Goal: Task Accomplishment & Management: Manage account settings

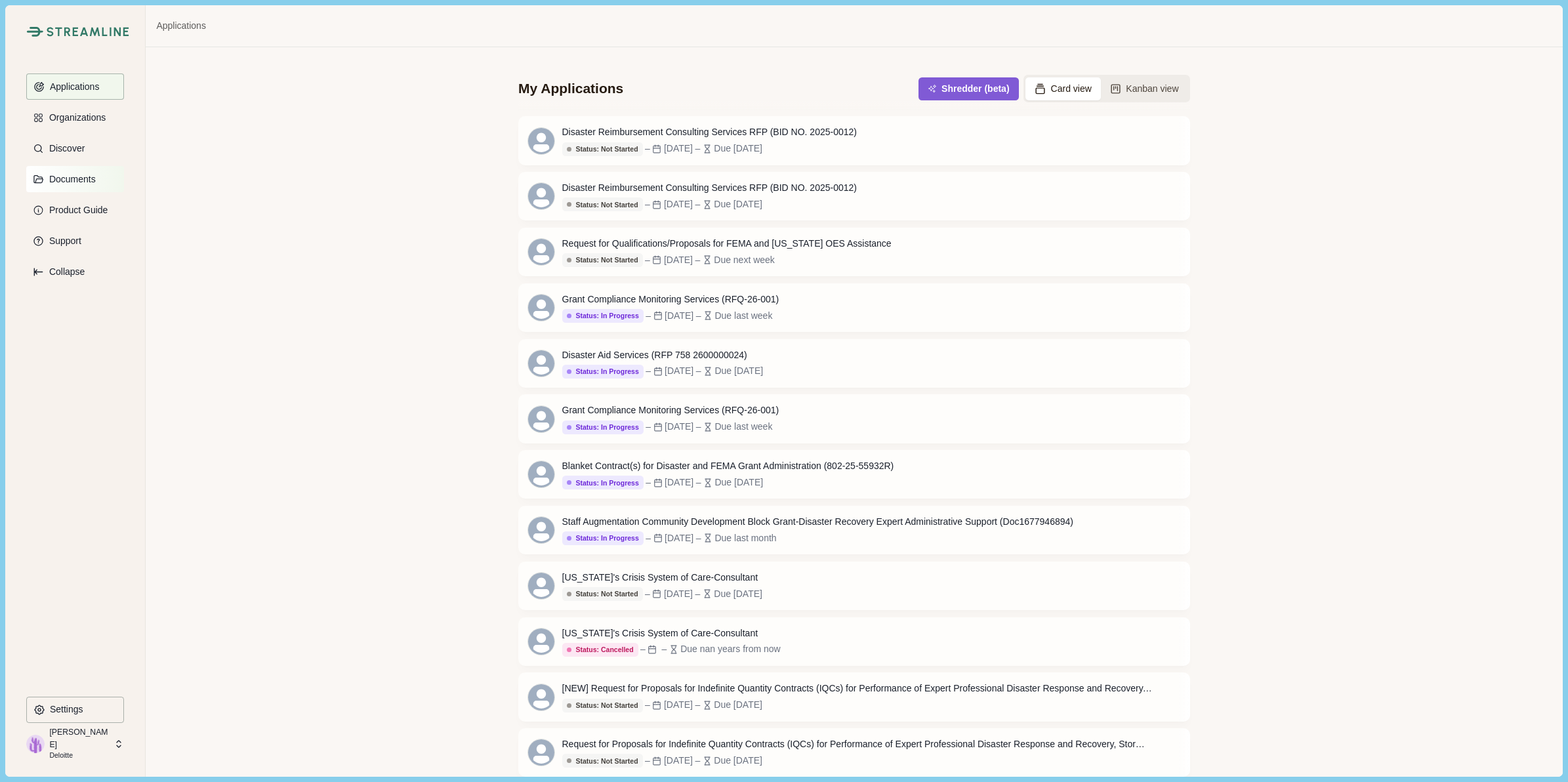
click at [72, 178] on p "Documents" at bounding box center [70, 180] width 51 height 11
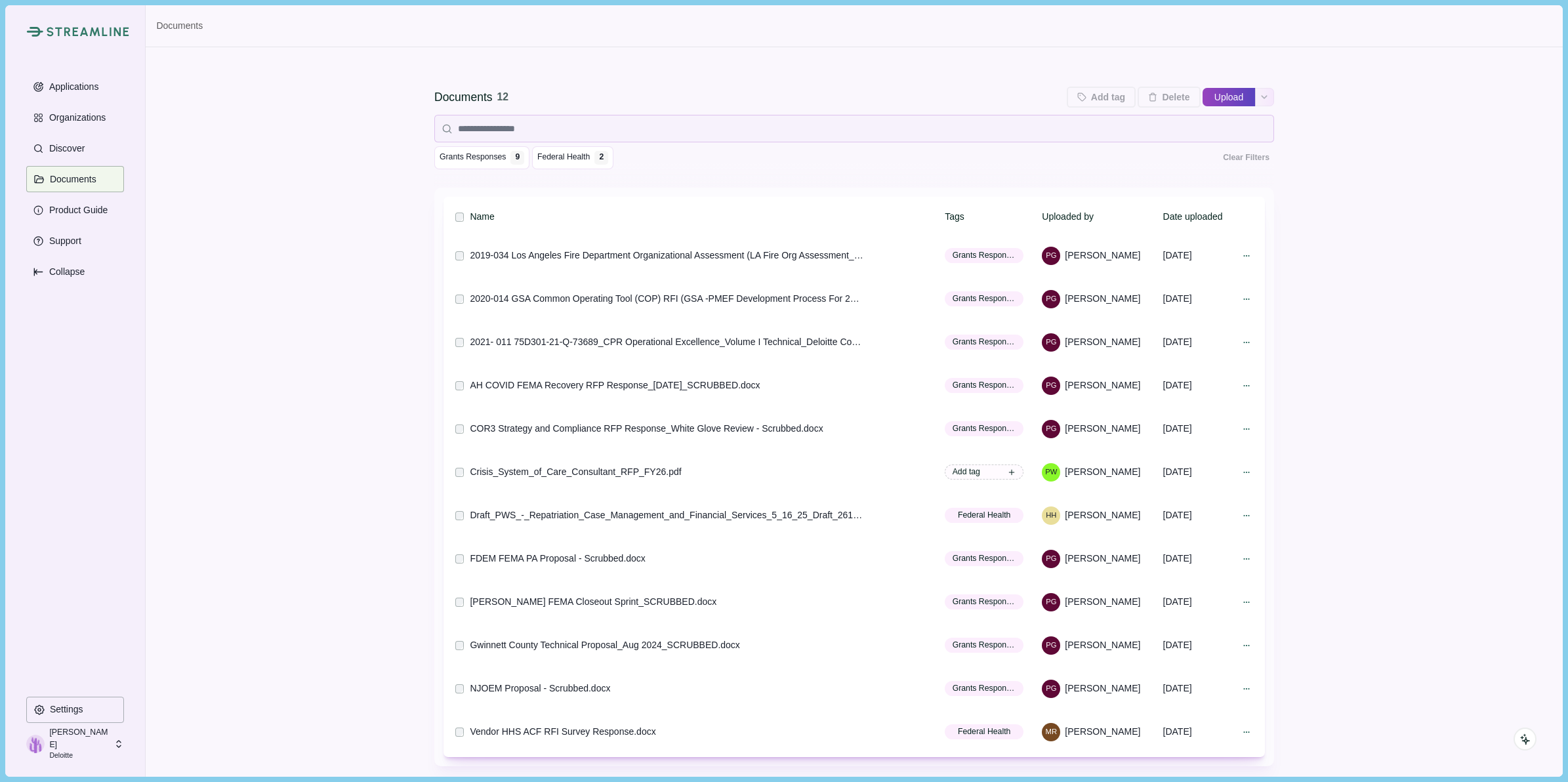
click at [1222, 93] on button "Upload" at bounding box center [1229, 98] width 52 height 21
click at [1202, 97] on input "Upload" at bounding box center [1202, 97] width 1 height 1
type input "**********"
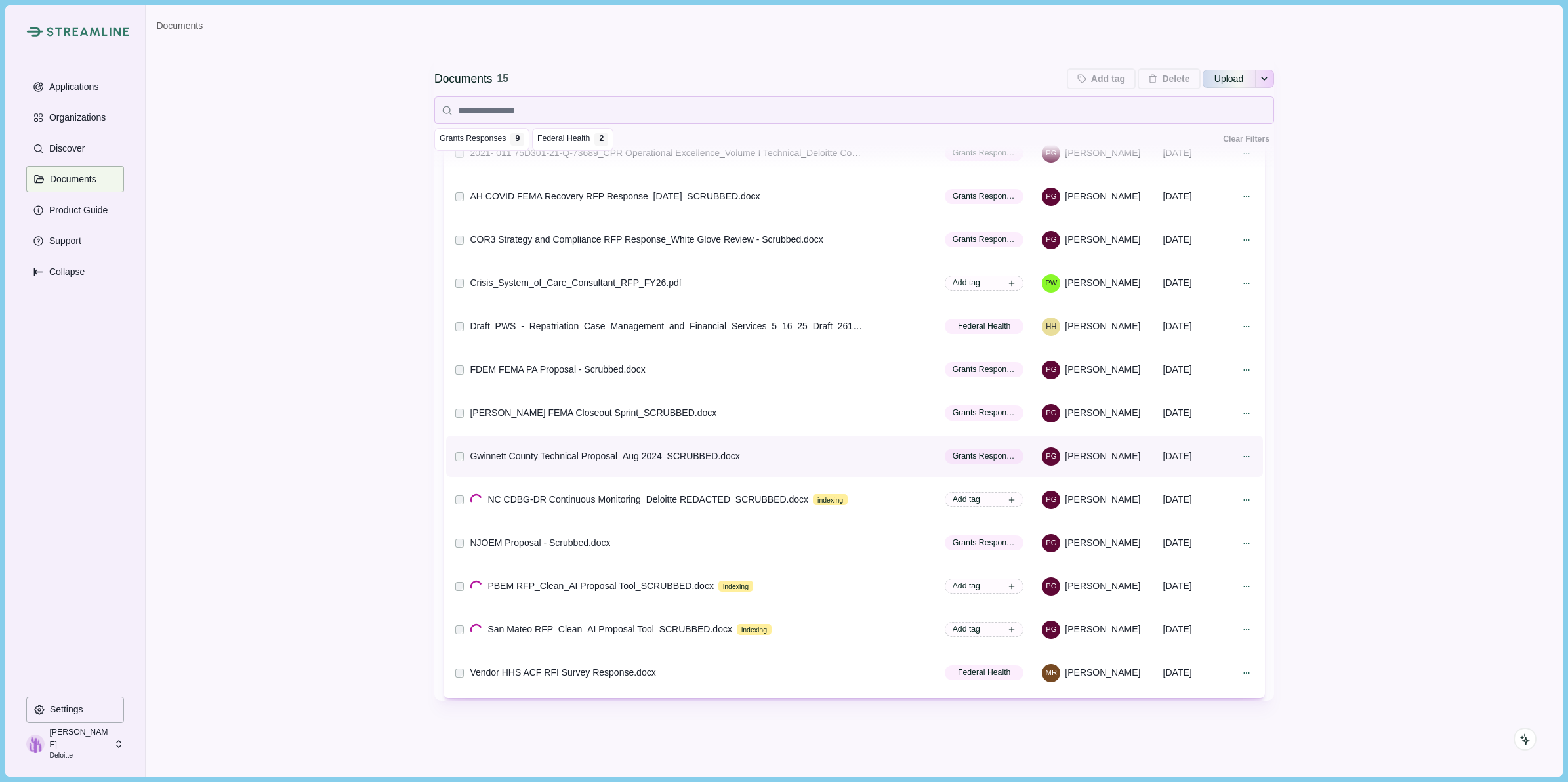
scroll to position [152, 0]
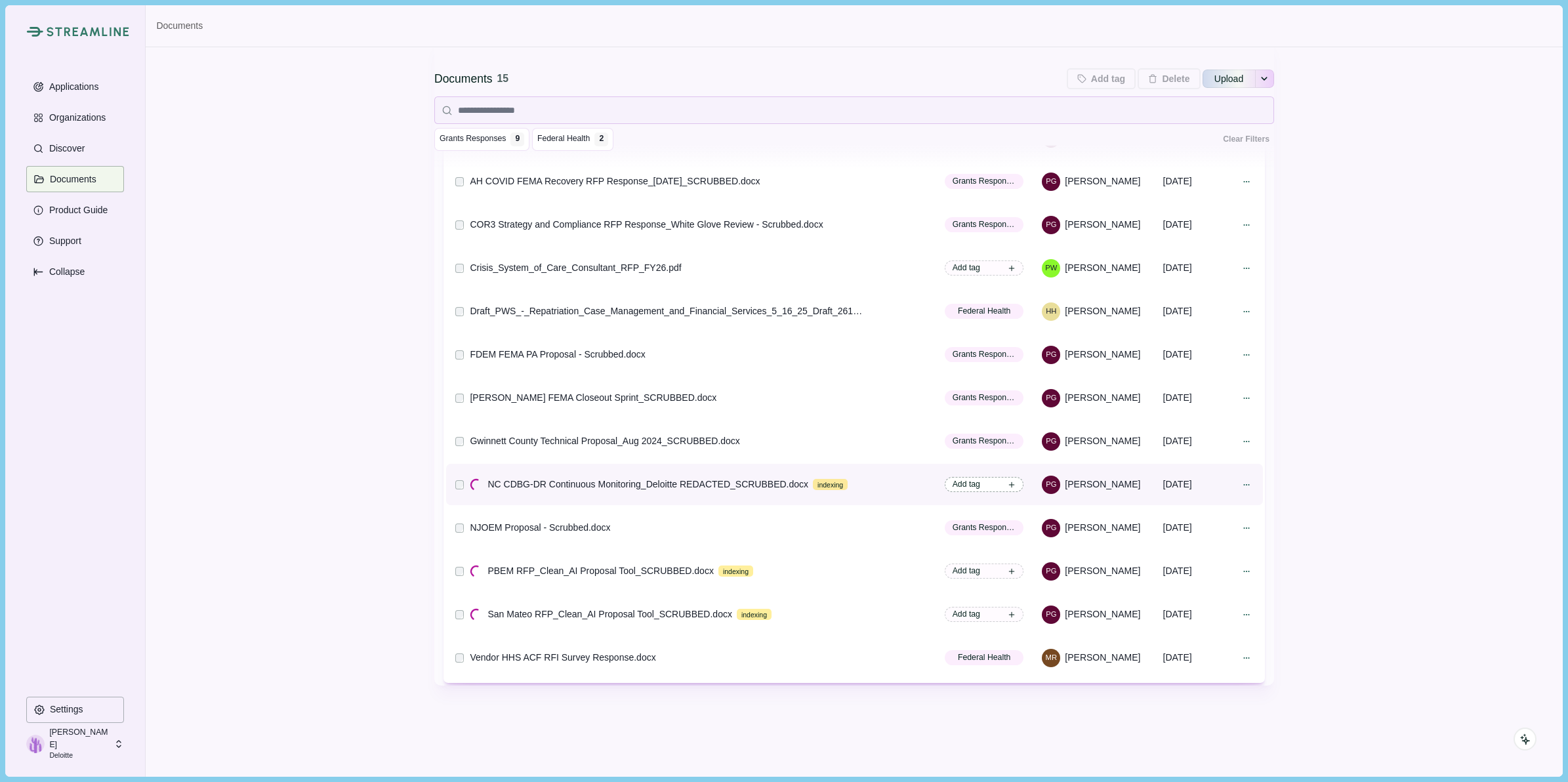
click at [995, 479] on span "Add tag" at bounding box center [984, 484] width 79 height 15
click at [869, 593] on span "Grants Responses" at bounding box center [861, 592] width 59 height 11
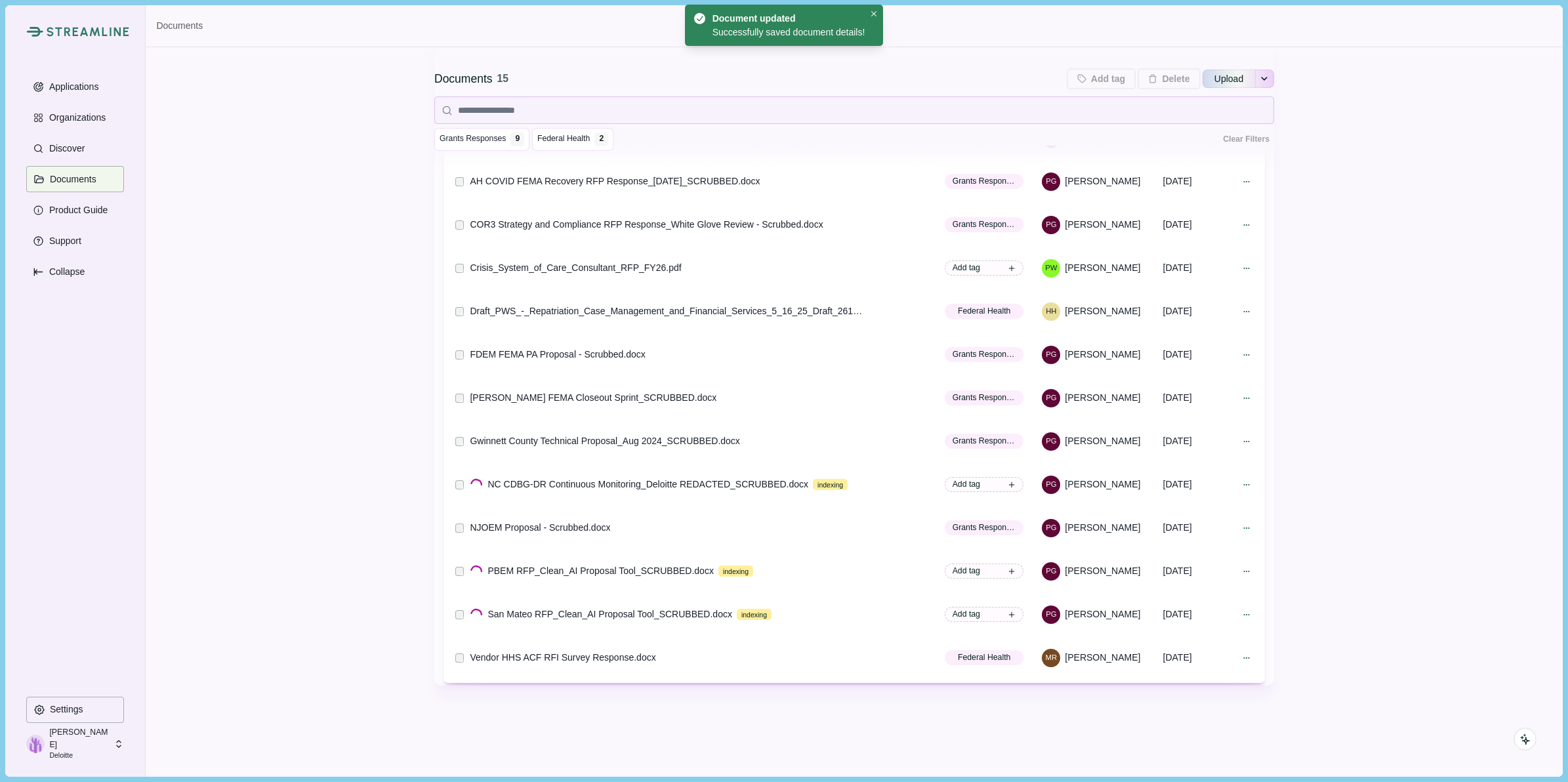
click at [1361, 526] on div "Documents 15 Add tag Add tags to 0 selected documents Press Enter to add a new …" at bounding box center [854, 335] width 1416 height 882
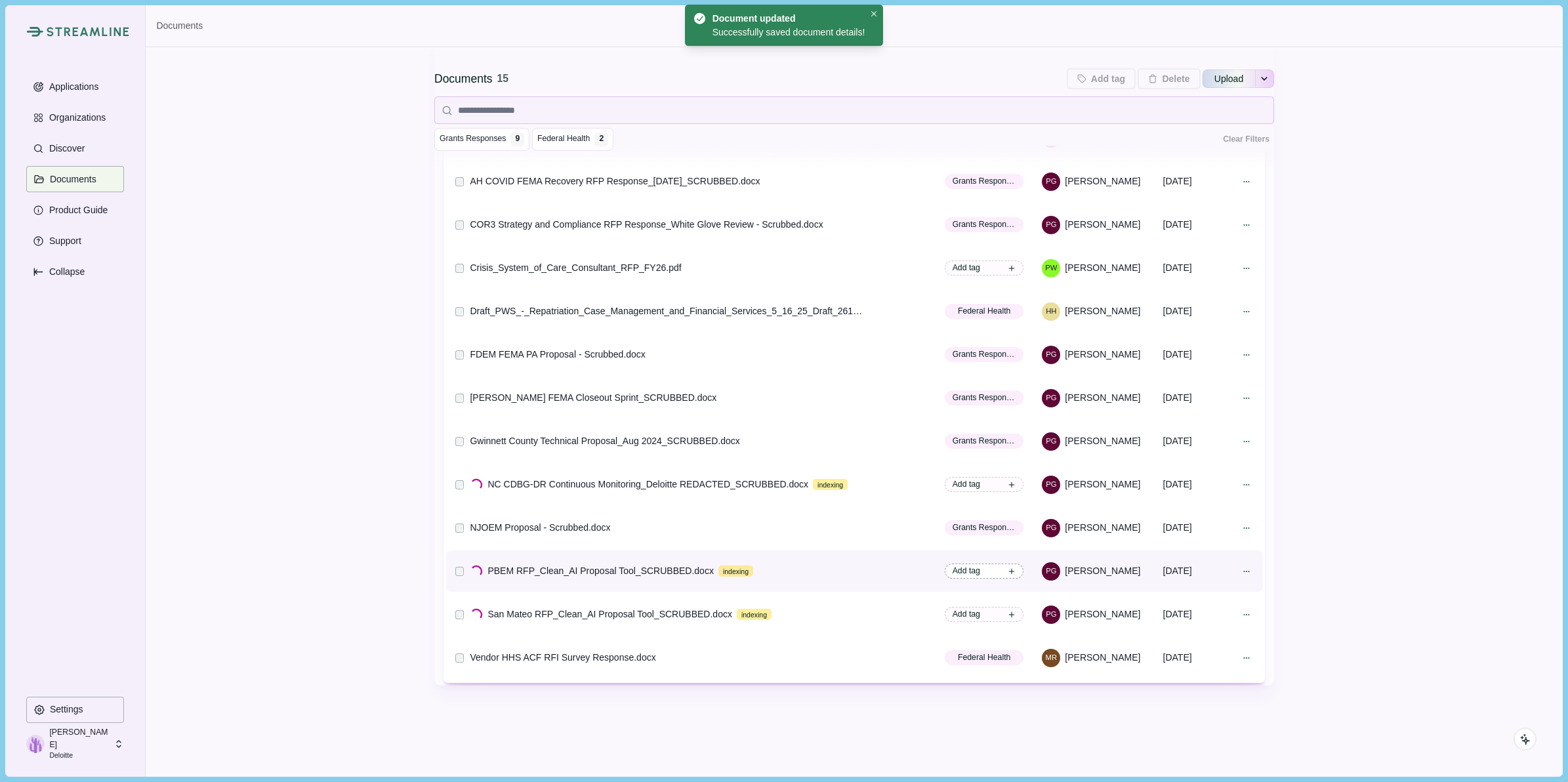
click at [969, 568] on span "Add tag" at bounding box center [966, 571] width 28 height 11
click at [864, 680] on span "Grants Responses" at bounding box center [861, 678] width 59 height 11
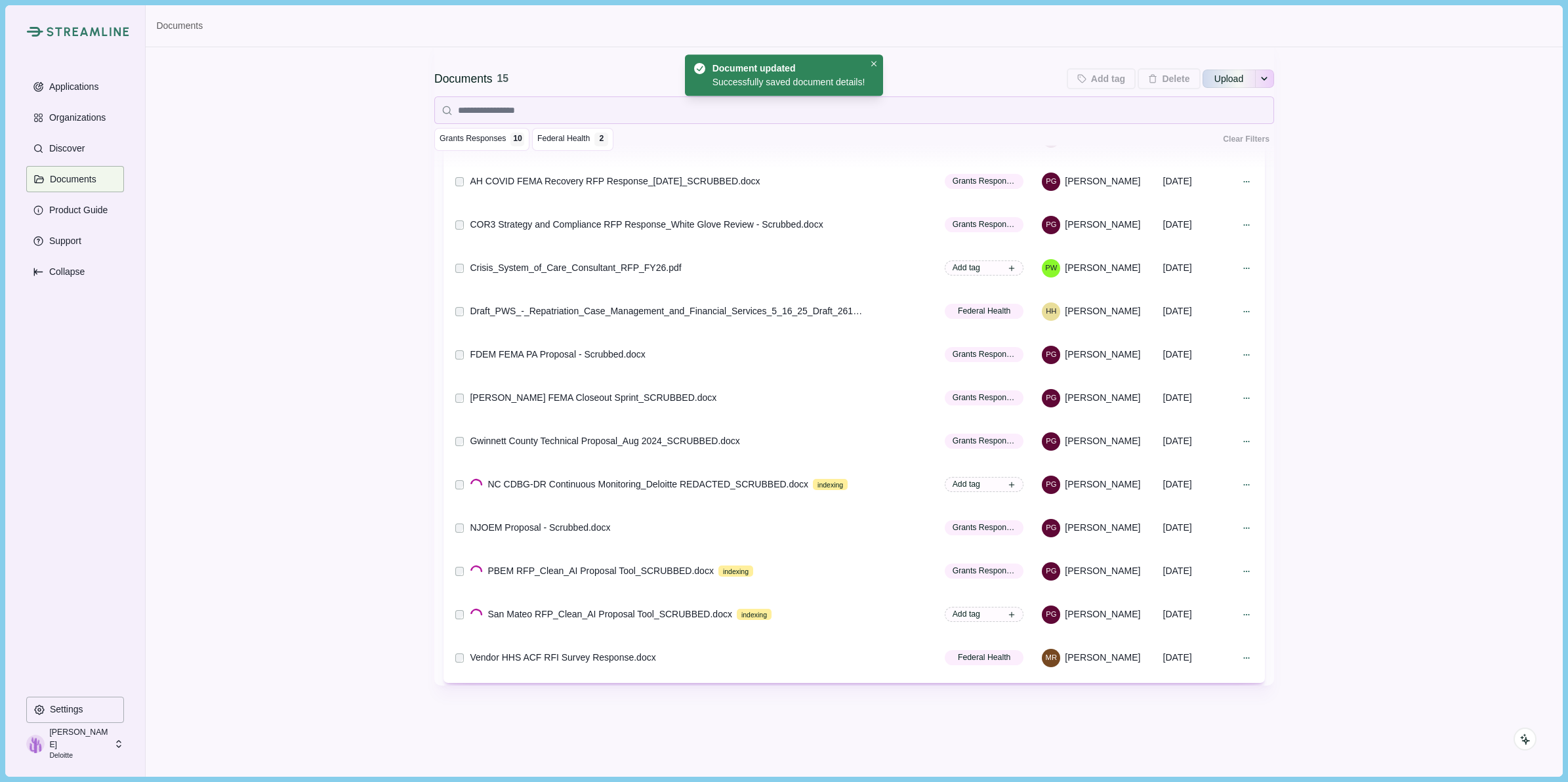
click at [1326, 604] on div "Documents 15 Add tag Add tags to 0 selected documents Press Enter to add a new …" at bounding box center [854, 335] width 1416 height 882
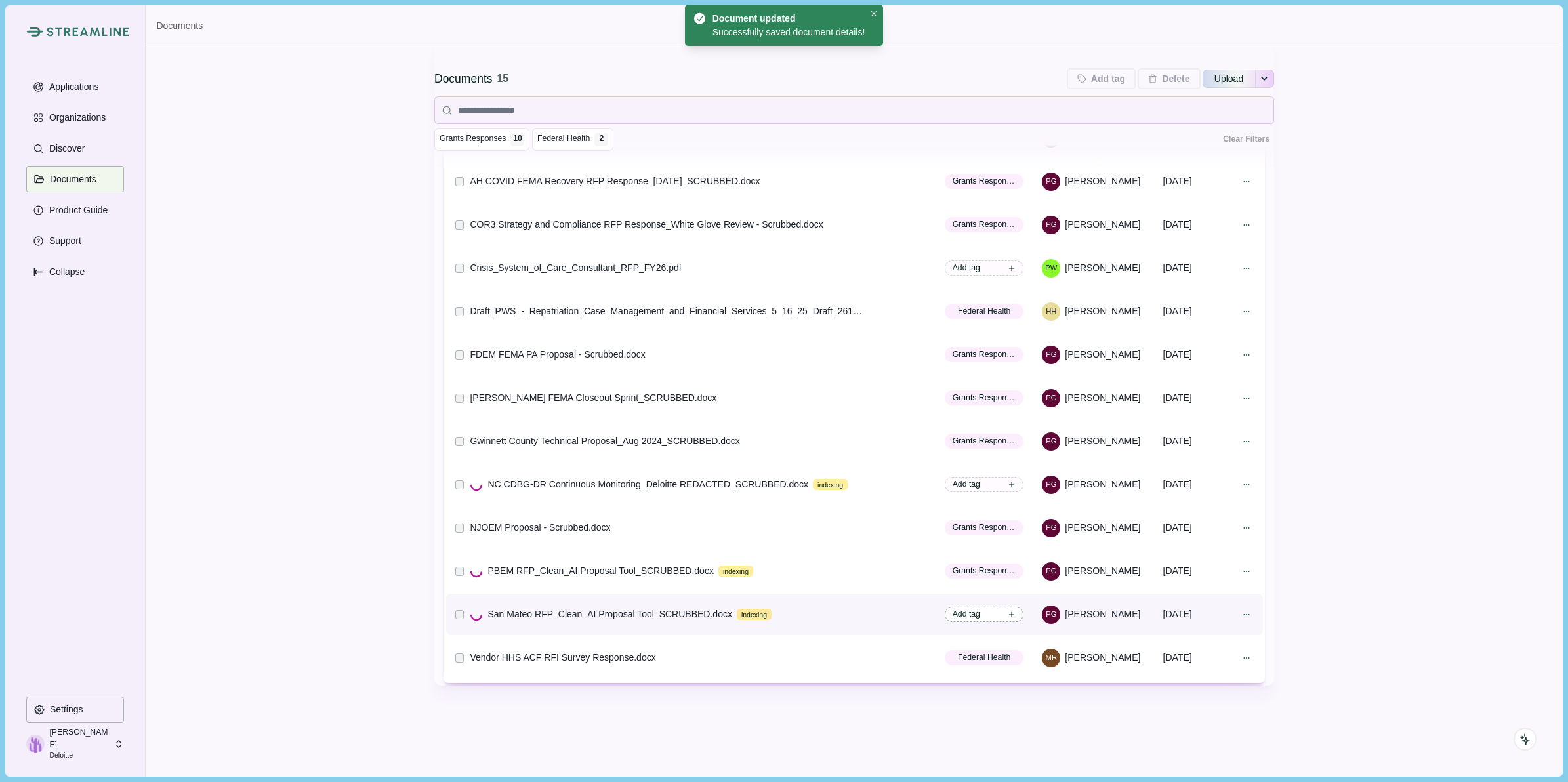
click at [959, 614] on span "Add tag" at bounding box center [984, 614] width 79 height 15
click at [840, 716] on span "Grants Responses" at bounding box center [861, 721] width 59 height 11
click at [1411, 444] on div "Documents 15 Add tag Add tags to 0 selected documents Press Enter to add a new …" at bounding box center [854, 335] width 1416 height 882
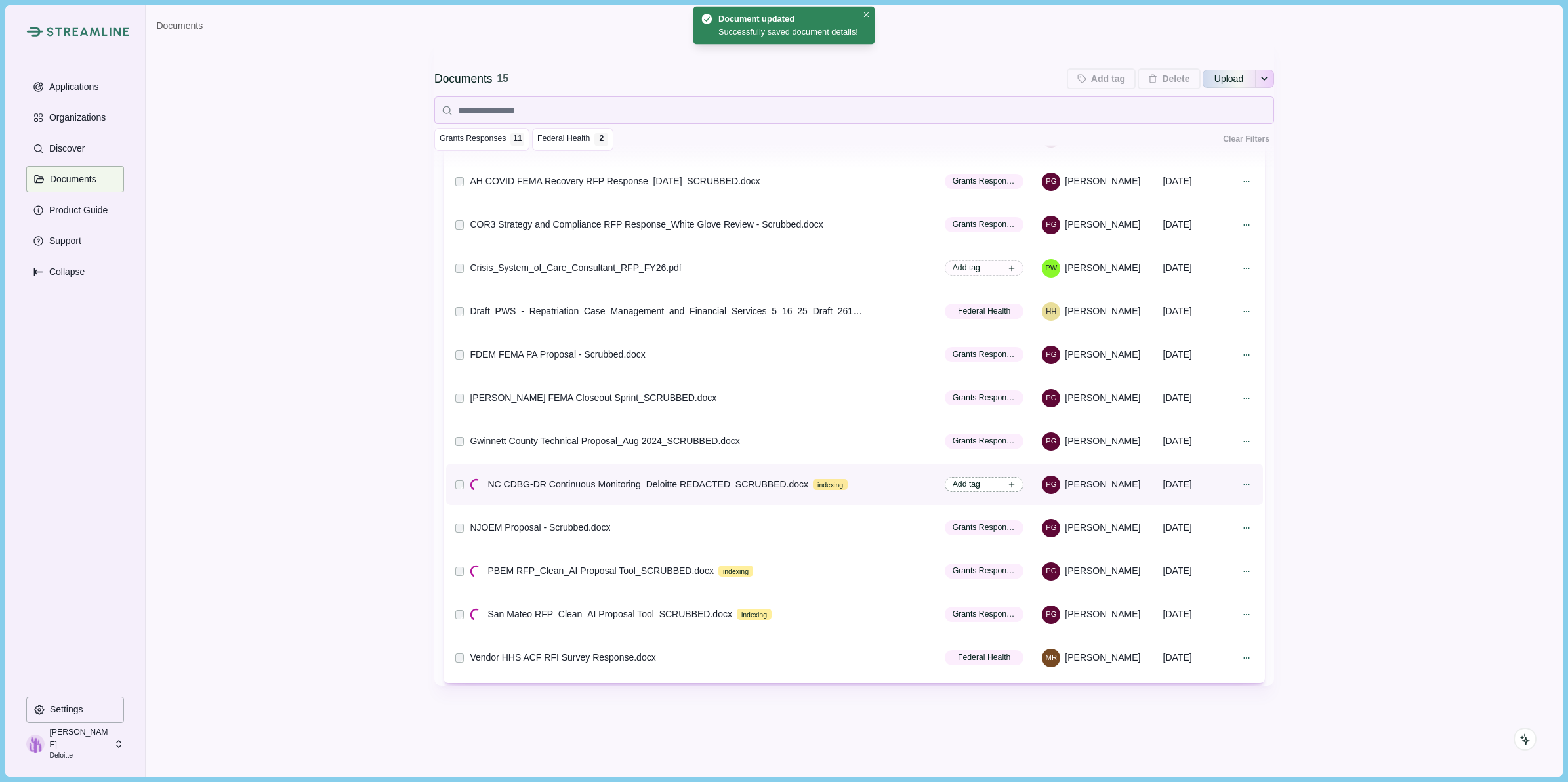
click at [965, 483] on span "Add tag" at bounding box center [966, 484] width 28 height 11
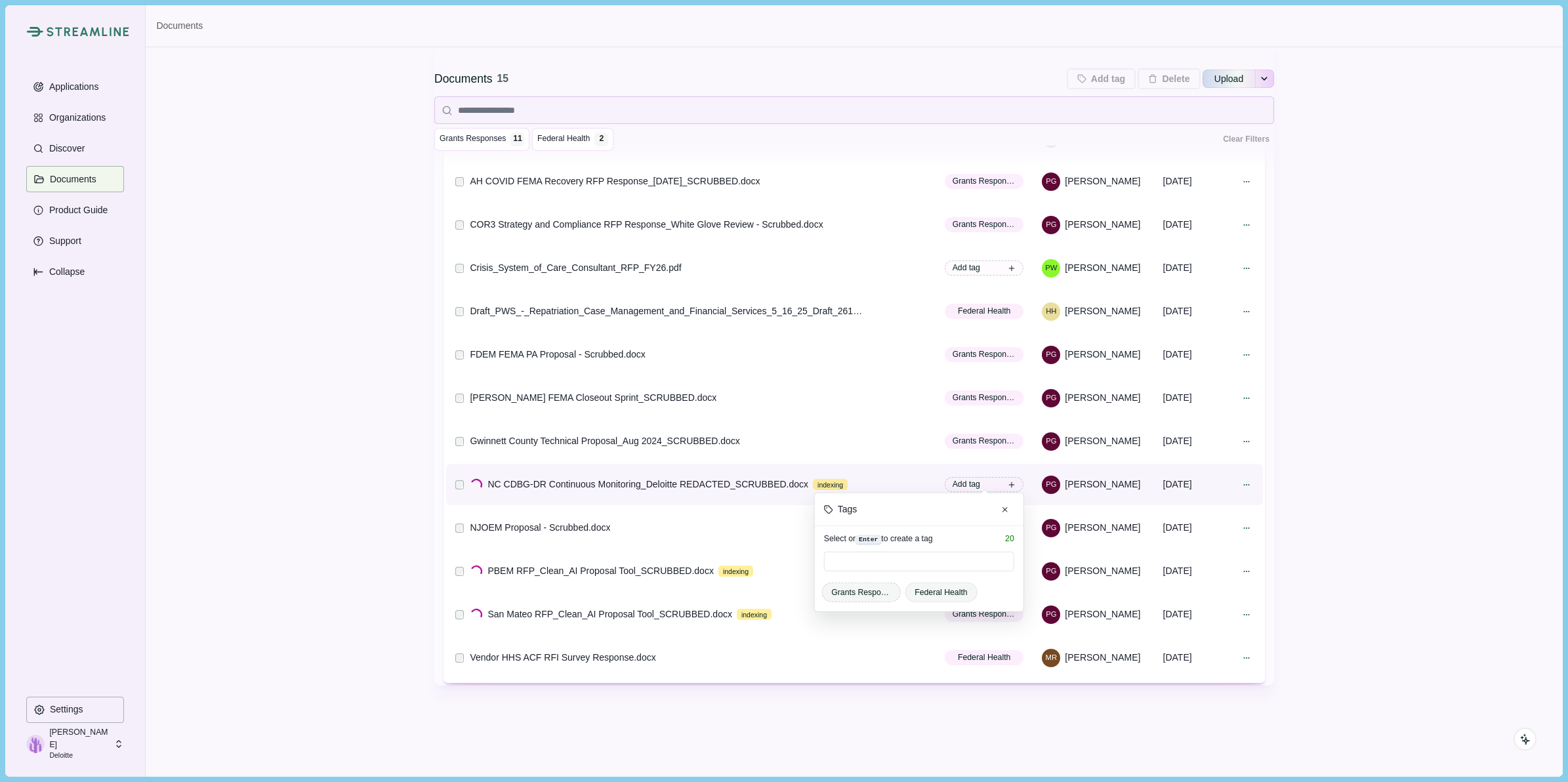
click at [854, 589] on span "Grants Responses" at bounding box center [861, 592] width 59 height 11
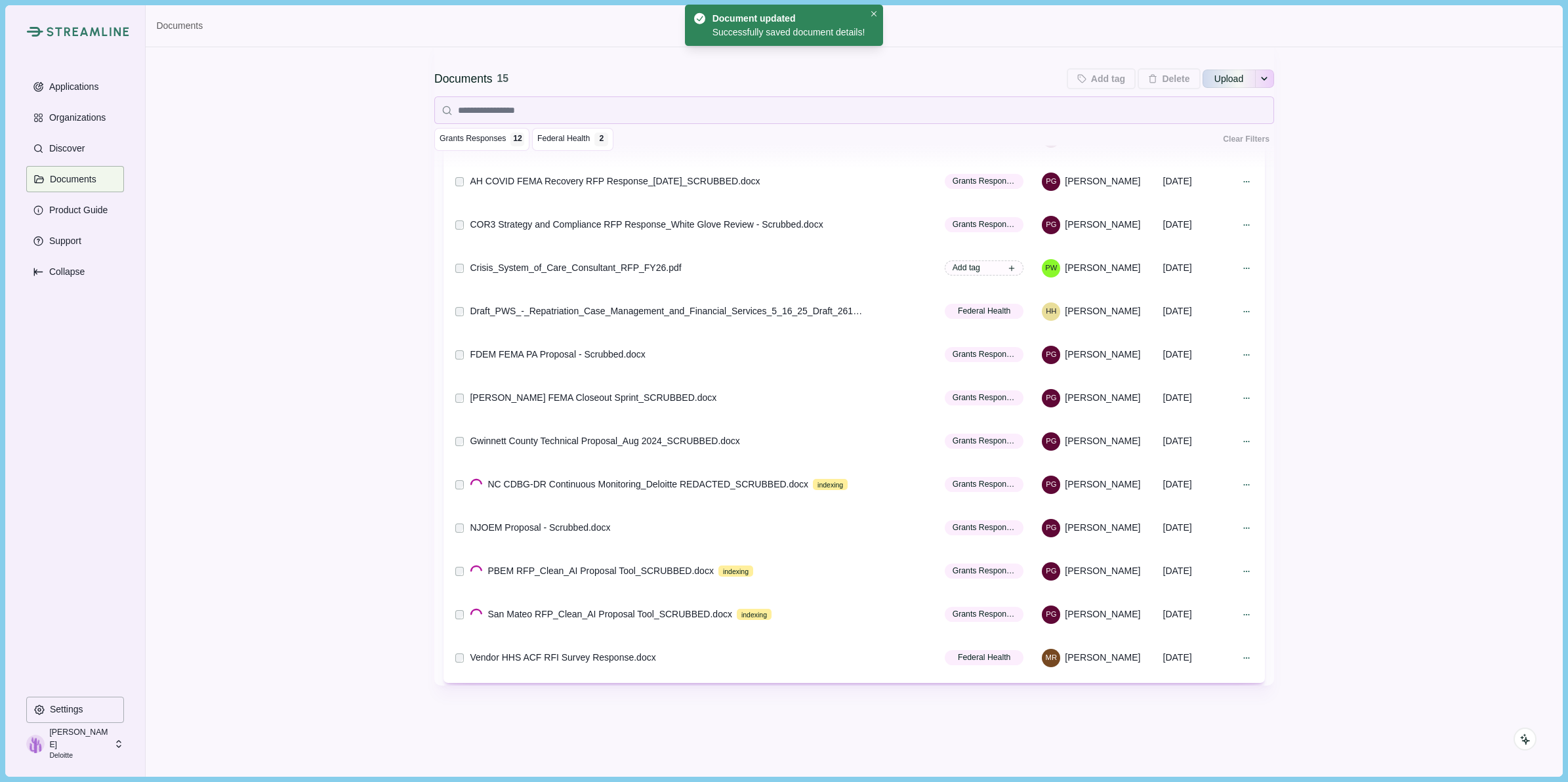
click at [1457, 496] on div "Documents 15 Add tag Add tags to 0 selected documents Press Enter to add a new …" at bounding box center [854, 335] width 1416 height 882
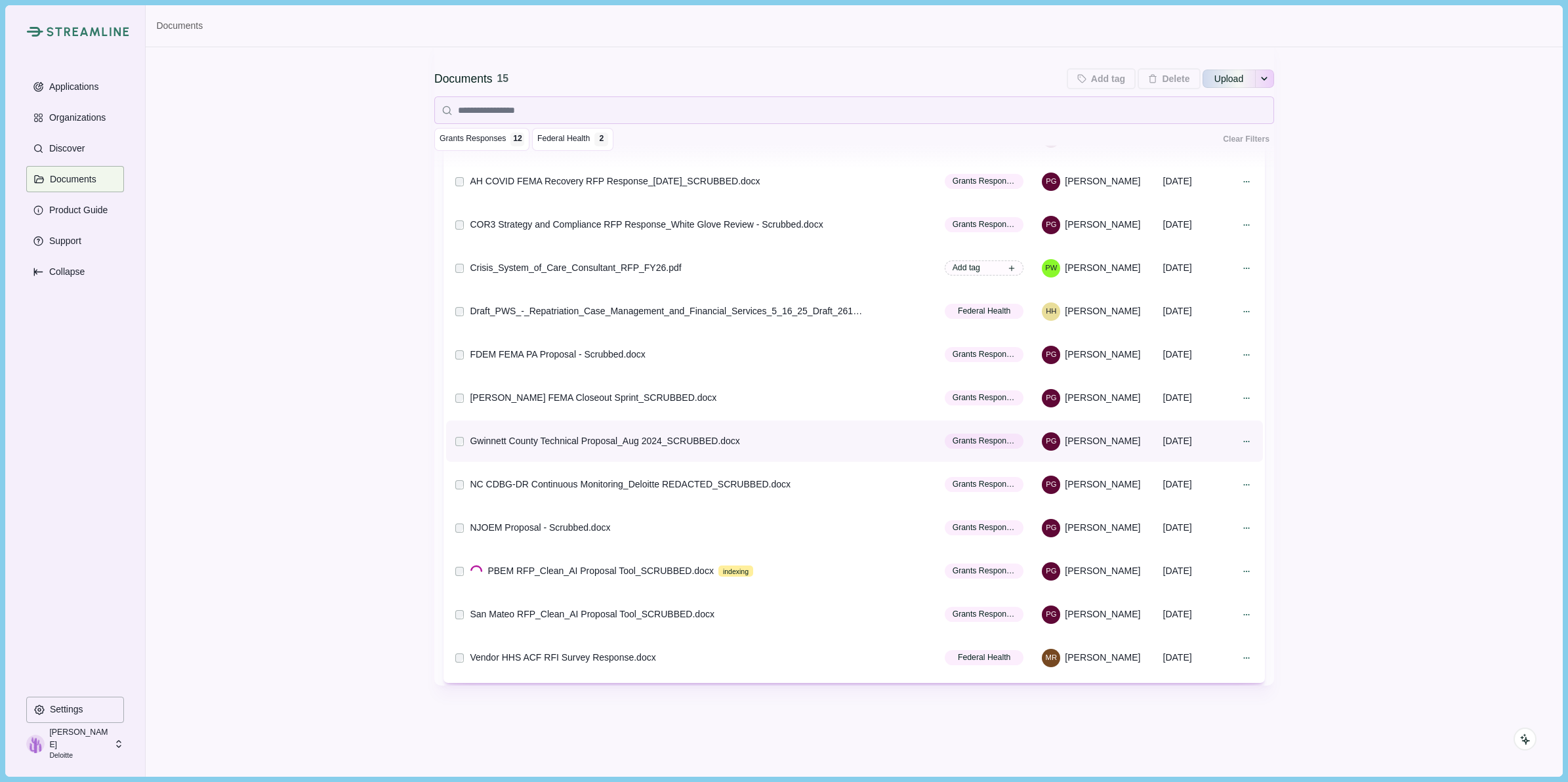
scroll to position [0, 0]
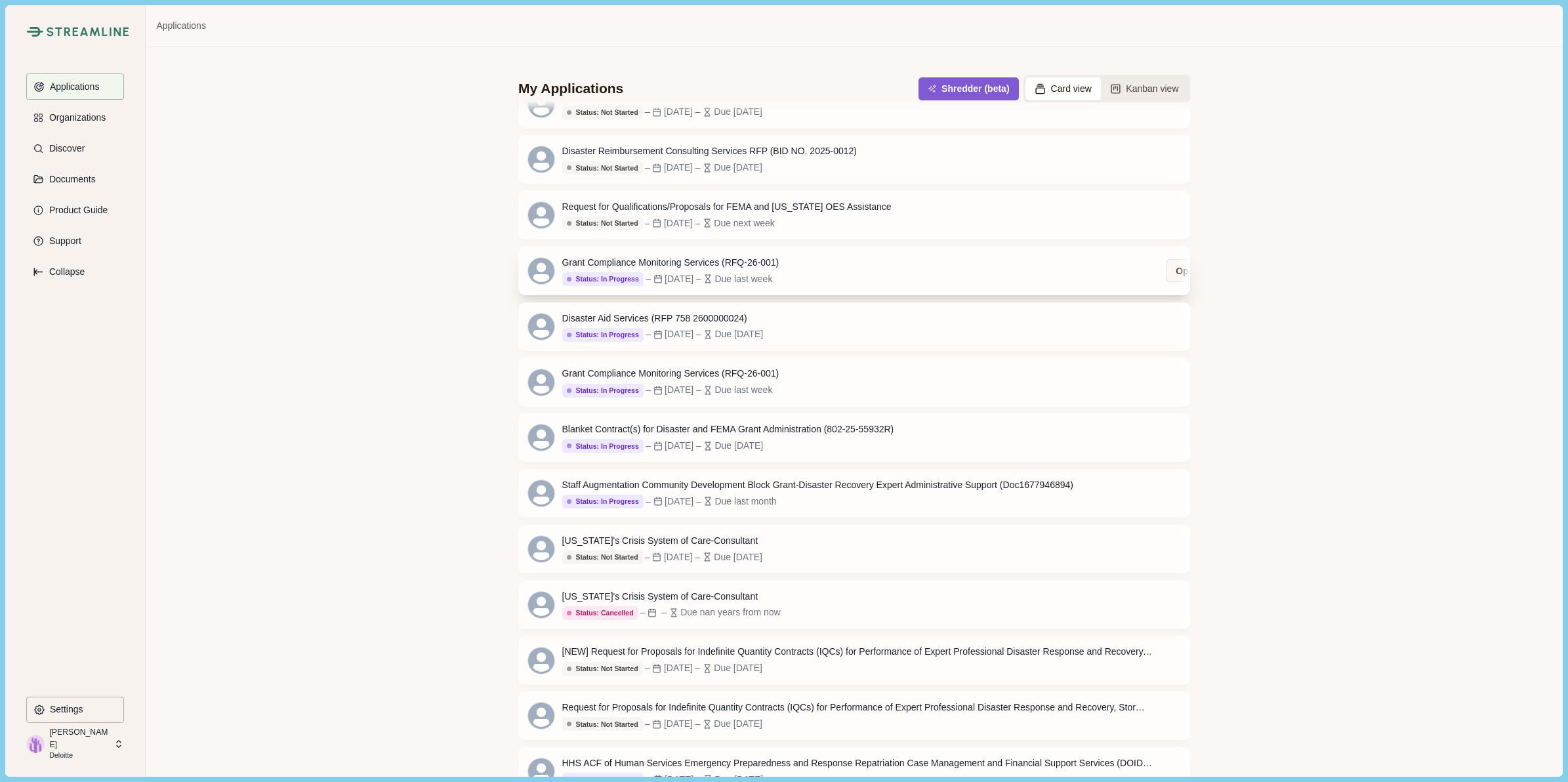
scroll to position [57, 0]
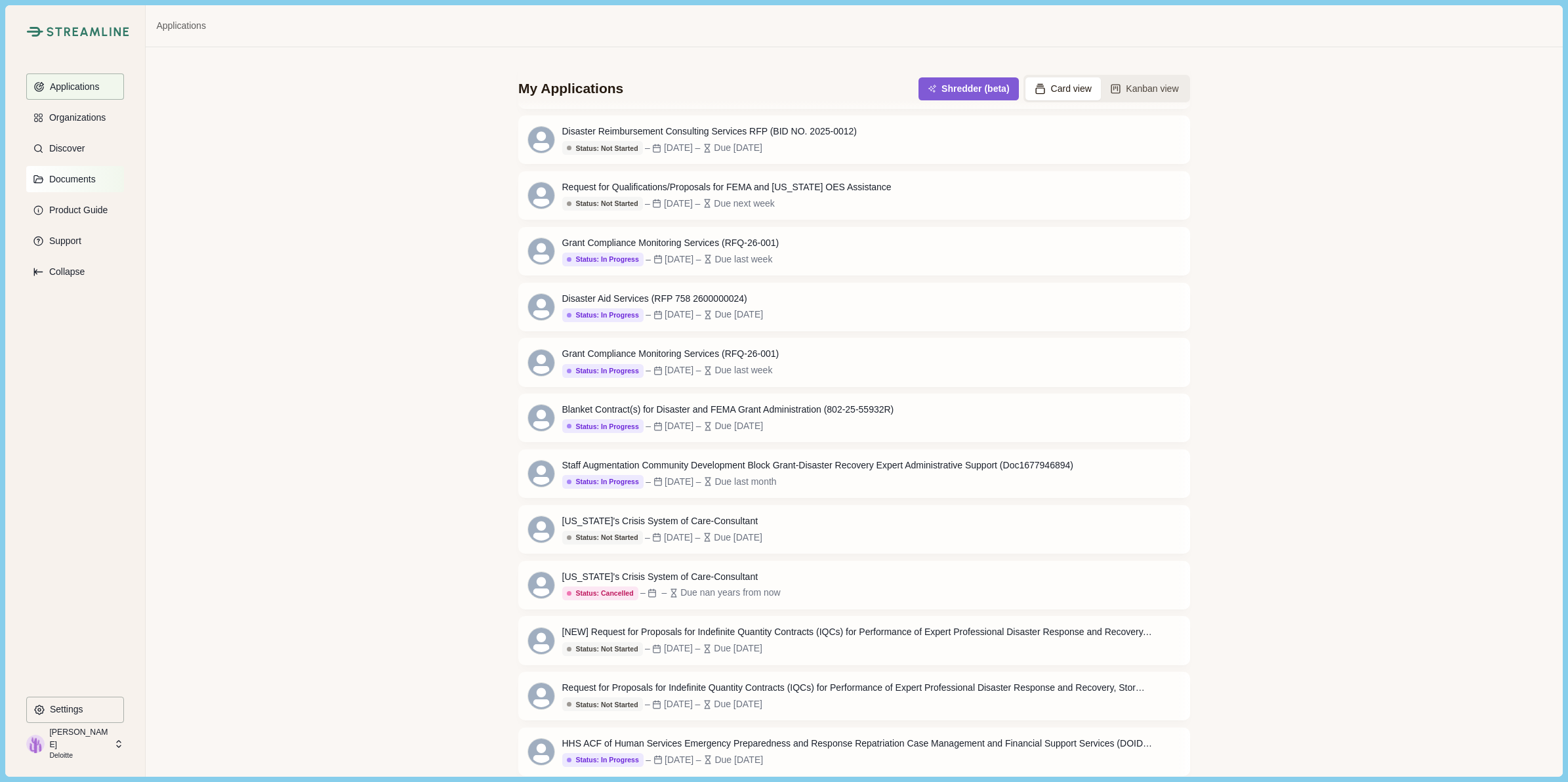
click at [73, 181] on p "Documents" at bounding box center [70, 180] width 51 height 11
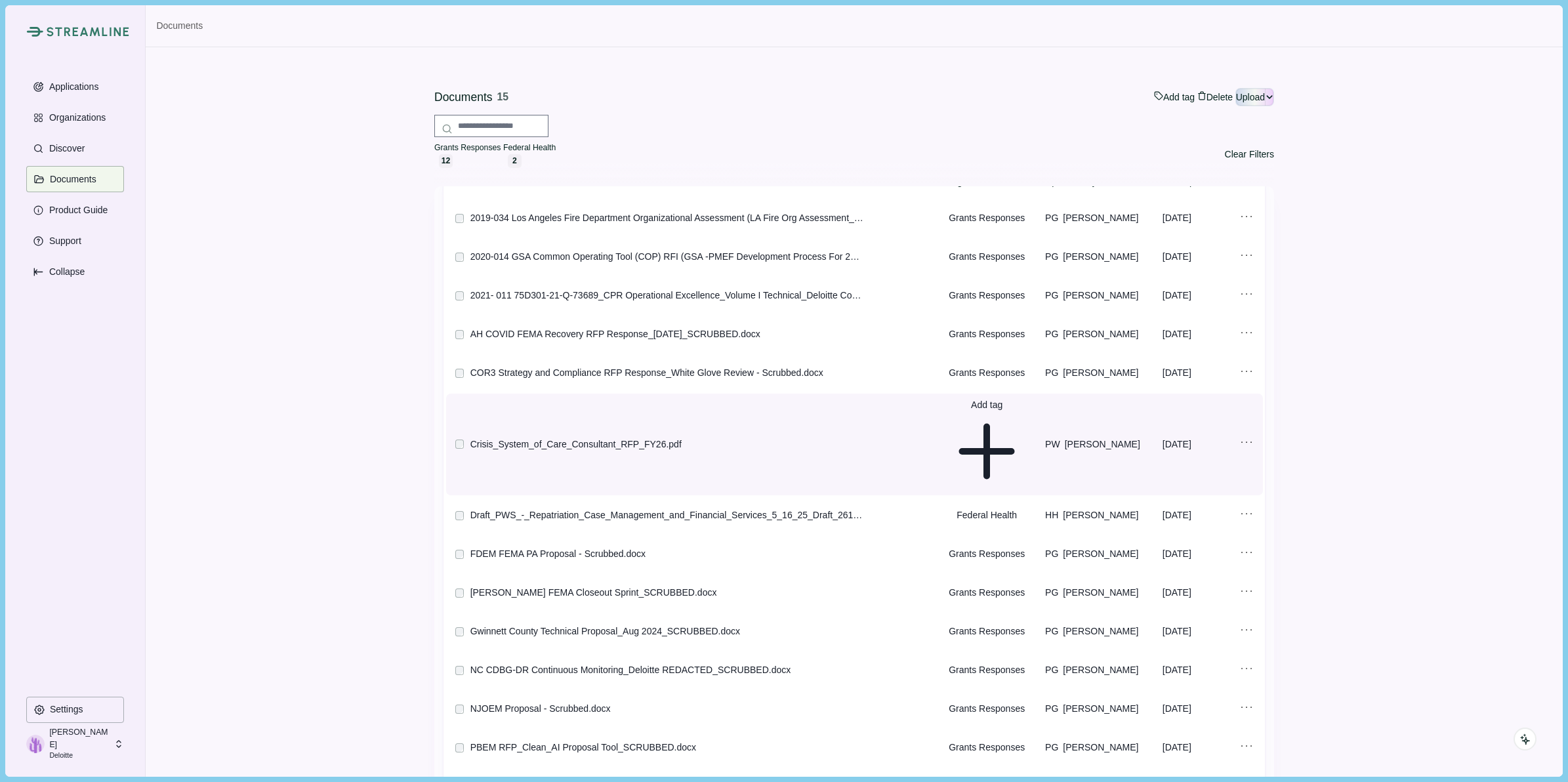
scroll to position [51, 0]
